Goal: Check status: Check status

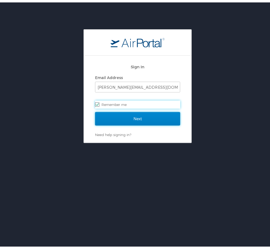
drag, startPoint x: 134, startPoint y: 122, endPoint x: 131, endPoint y: 118, distance: 4.8
click at [134, 122] on input "Next" at bounding box center [137, 116] width 85 height 13
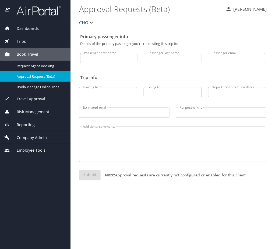
click at [41, 138] on span "Company Admin" at bounding box center [28, 138] width 37 height 6
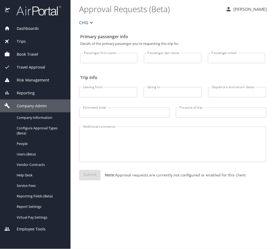
click at [42, 89] on div "Reporting" at bounding box center [35, 93] width 71 height 13
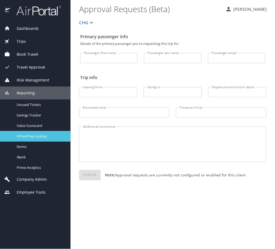
click at [49, 138] on span "Virtual Pay Lookup" at bounding box center [40, 136] width 47 height 5
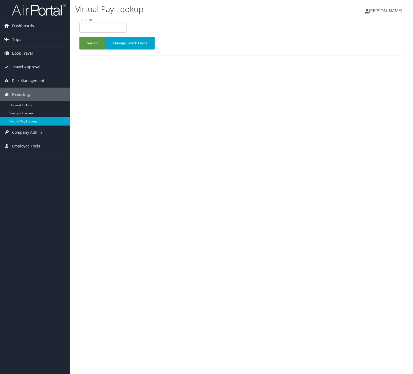
click at [123, 21] on label "Locator" at bounding box center [104, 19] width 51 height 5
click at [120, 26] on input "text" at bounding box center [102, 28] width 47 height 10
paste input "EOOXGT"
type input "EOOXGT"
click at [95, 42] on button "Search" at bounding box center [92, 43] width 26 height 13
